Goal: Information Seeking & Learning: Learn about a topic

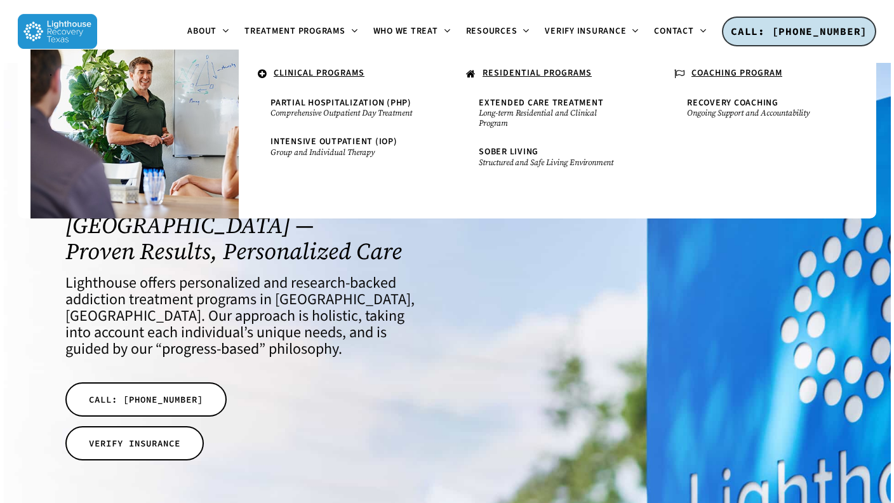
click at [511, 154] on span "Sober Living" at bounding box center [509, 151] width 60 height 13
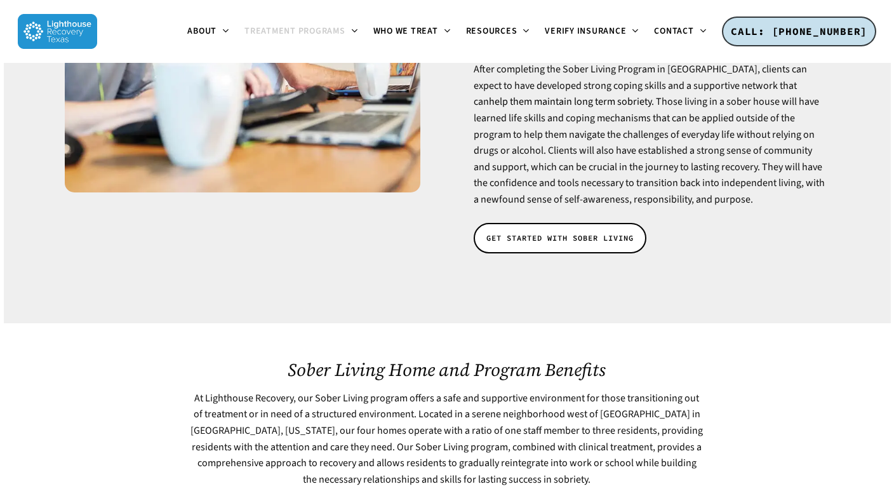
scroll to position [381, 0]
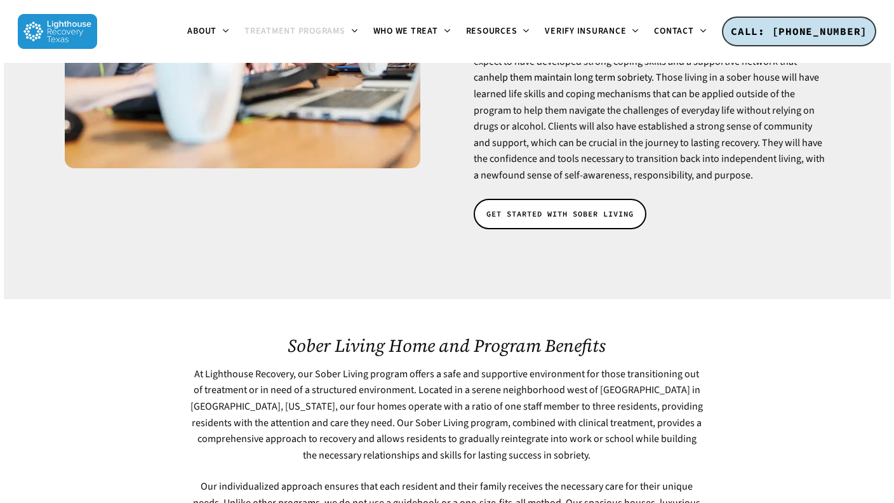
click at [538, 208] on span "GET STARTED WITH SOBER LIVING" at bounding box center [559, 214] width 147 height 13
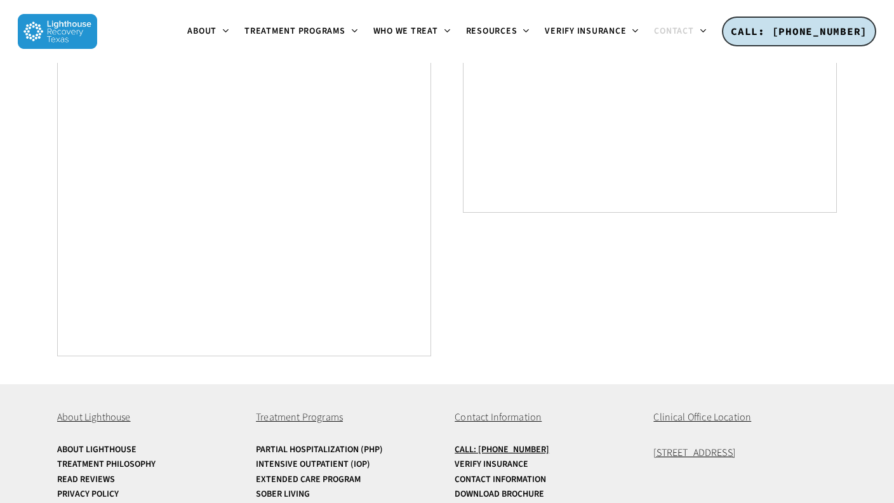
scroll to position [846, 0]
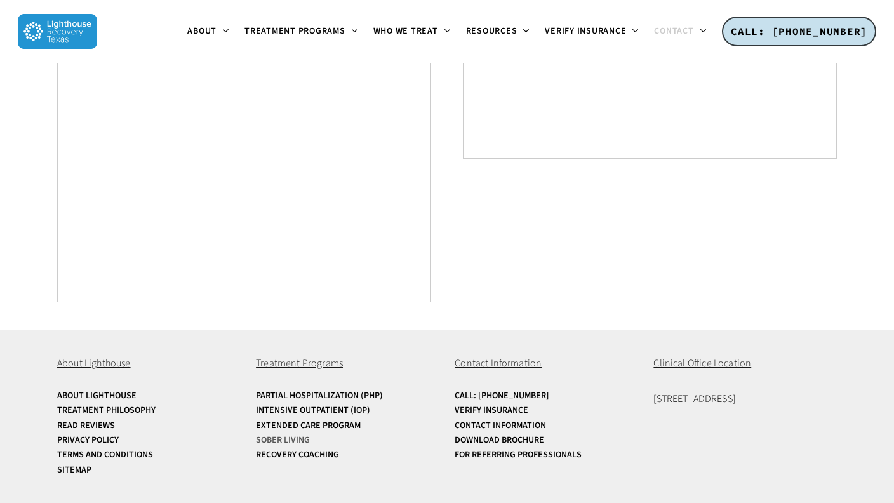
click at [281, 442] on link "Sober Living" at bounding box center [347, 440] width 183 height 10
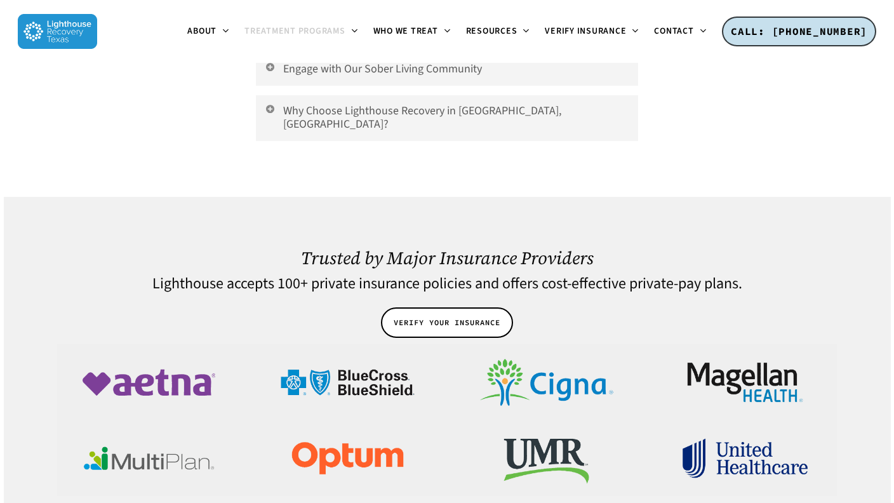
scroll to position [2919, 0]
